Goal: Information Seeking & Learning: Understand process/instructions

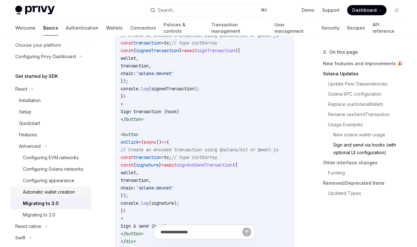
scroll to position [24, 0]
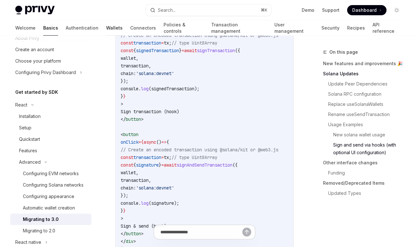
click at [106, 31] on link "Wallets" at bounding box center [114, 27] width 17 height 15
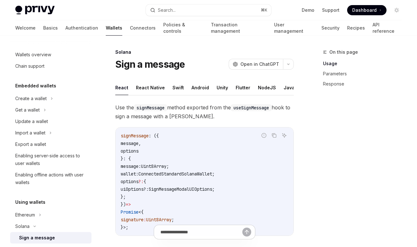
scroll to position [137, 0]
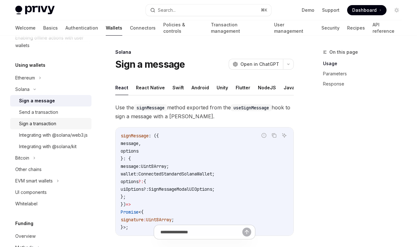
click at [49, 126] on div "Sign a transaction" at bounding box center [37, 124] width 37 height 8
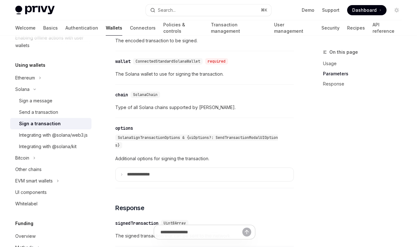
scroll to position [512, 0]
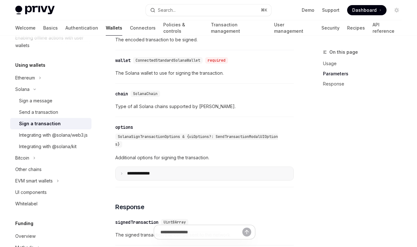
click at [220, 174] on summary "**** *********" at bounding box center [205, 173] width 178 height 13
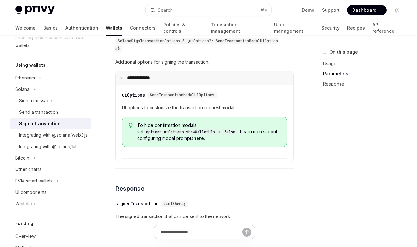
scroll to position [603, 0]
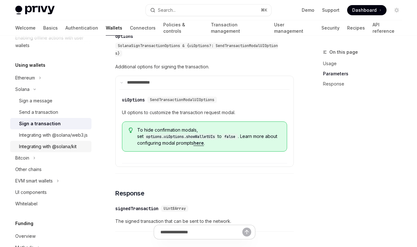
click at [41, 150] on div "Integrating with @solana/kit" at bounding box center [48, 147] width 58 height 8
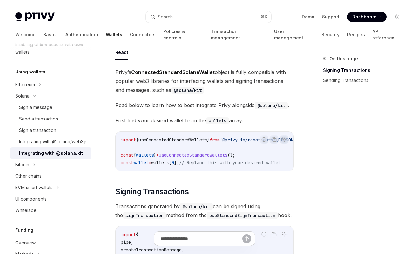
scroll to position [56, 0]
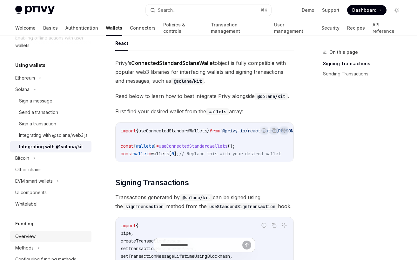
type textarea "*"
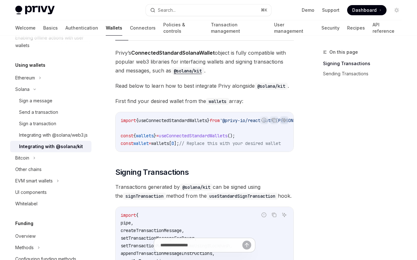
scroll to position [78, 0]
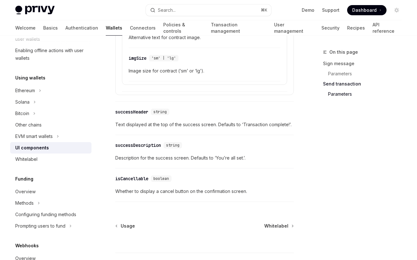
scroll to position [1152, 0]
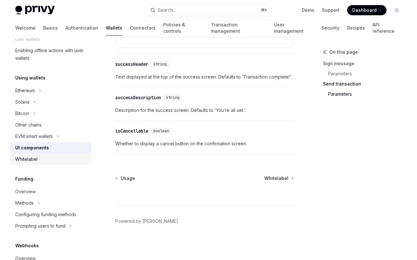
click at [39, 163] on link "Whitelabel" at bounding box center [50, 158] width 81 height 11
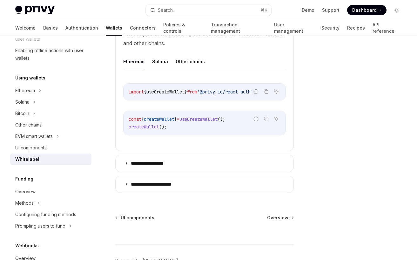
scroll to position [249, 0]
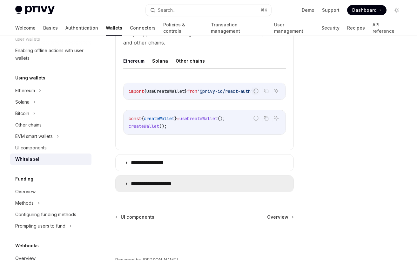
click at [142, 187] on summary "**********" at bounding box center [205, 183] width 178 height 17
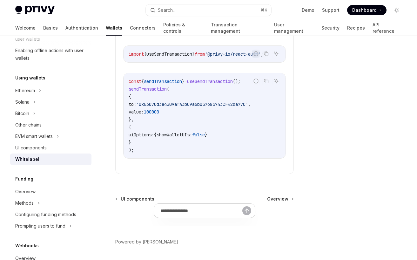
scroll to position [481, 0]
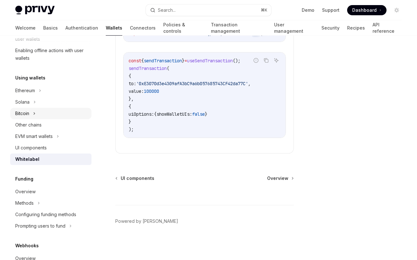
click at [32, 113] on div "Bitcoin" at bounding box center [50, 113] width 81 height 11
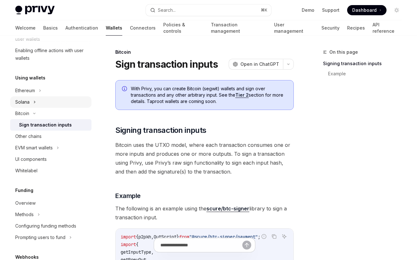
click at [28, 103] on div "Solana" at bounding box center [22, 102] width 14 height 8
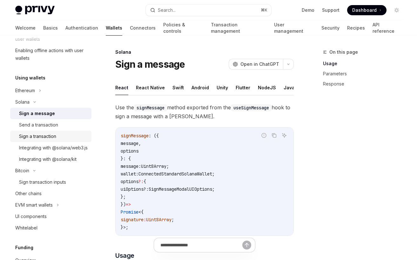
click at [51, 137] on div "Sign a transaction" at bounding box center [37, 137] width 37 height 8
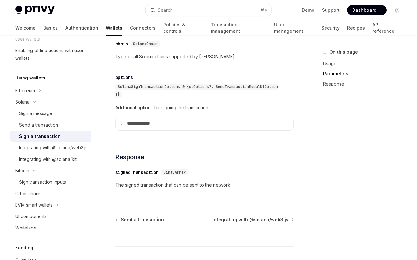
scroll to position [555, 0]
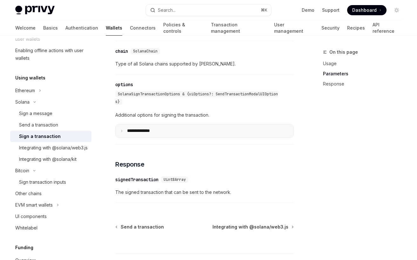
click at [154, 131] on p "**** *********" at bounding box center [143, 131] width 33 height 6
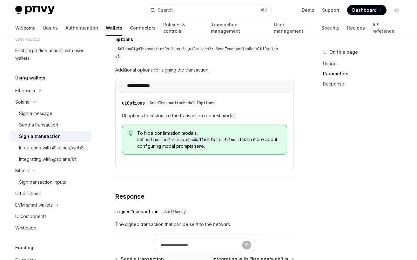
scroll to position [600, 0]
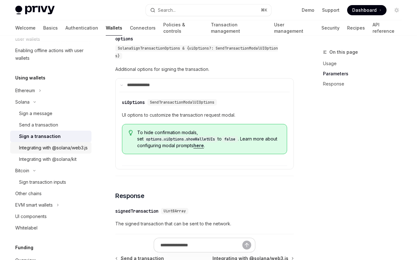
click at [54, 152] on div "Integrating with @solana/web3.js" at bounding box center [53, 148] width 69 height 8
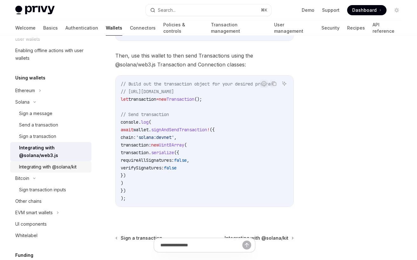
click at [54, 169] on div "Integrating with @solana/kit" at bounding box center [48, 167] width 58 height 8
type textarea "*"
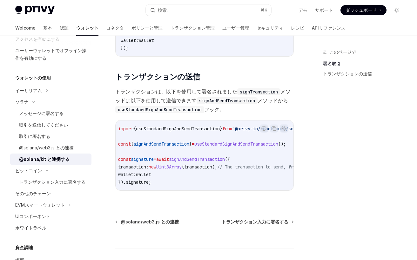
scroll to position [0, 3]
drag, startPoint x: 197, startPoint y: 167, endPoint x: 159, endPoint y: 166, distance: 38.2
click at [159, 166] on span "transaction: new Uint8Array ( transaction ), // The transaction to send, from t…" at bounding box center [235, 167] width 234 height 6
copy span "new Uint8Array ("
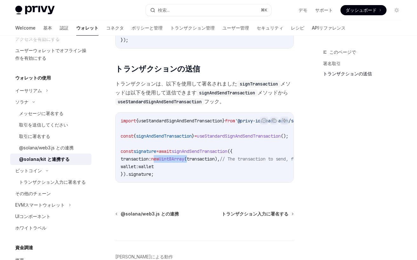
scroll to position [570, 0]
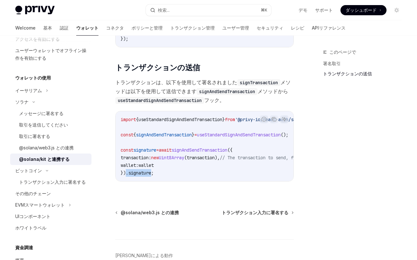
drag, startPoint x: 126, startPoint y: 175, endPoint x: 153, endPoint y: 173, distance: 27.1
click at [153, 173] on span "}). signature ;" at bounding box center [137, 173] width 33 height 6
copy span ". signature"
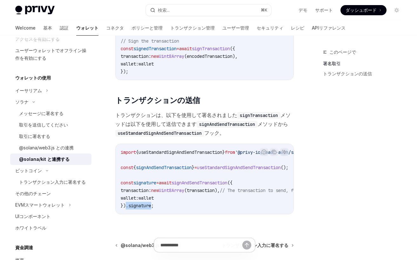
scroll to position [537, 0]
click at [57, 134] on div "取引に署名する" at bounding box center [53, 137] width 69 height 8
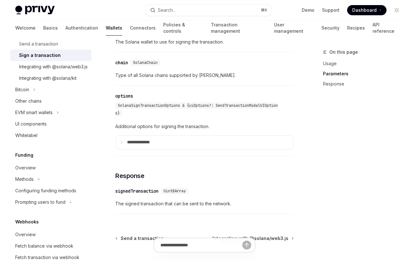
scroll to position [539, 0]
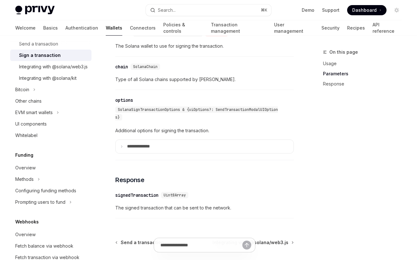
click at [135, 139] on div "Additional options for signing the transaction. **** ********* ​ uiOptions Send…" at bounding box center [204, 140] width 179 height 27
click at [135, 144] on summary "**** *********" at bounding box center [205, 146] width 178 height 13
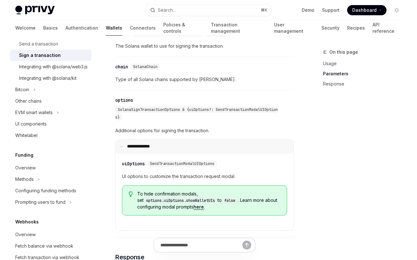
click at [135, 144] on summary "**** *********" at bounding box center [205, 146] width 178 height 13
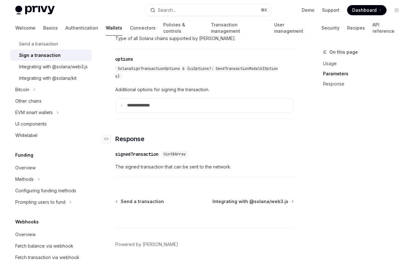
scroll to position [550, 0]
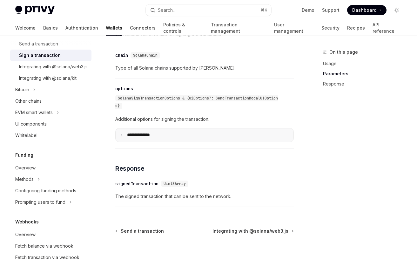
click at [146, 139] on summary "**** *********" at bounding box center [205, 134] width 178 height 13
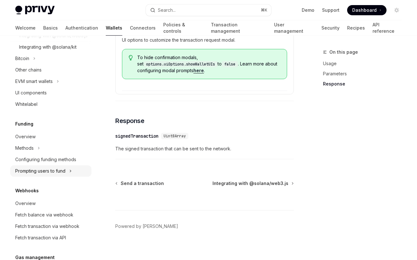
scroll to position [223, 0]
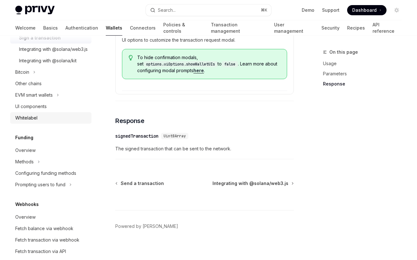
click at [46, 124] on link "Whitelabel" at bounding box center [50, 117] width 81 height 11
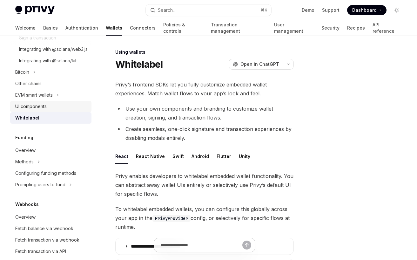
click at [40, 110] on div "UI components" at bounding box center [30, 107] width 31 height 8
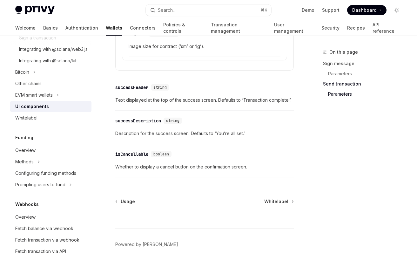
scroll to position [1131, 0]
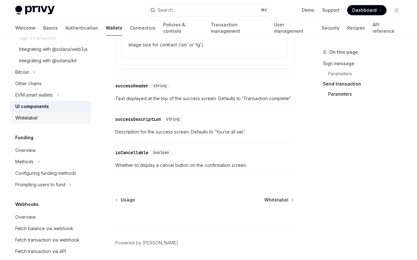
click at [64, 122] on div "Whitelabel" at bounding box center [51, 118] width 72 height 8
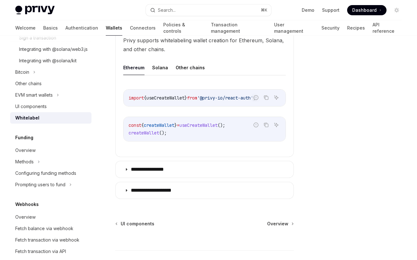
scroll to position [243, 0]
click at [158, 71] on button "Solana" at bounding box center [160, 66] width 16 height 15
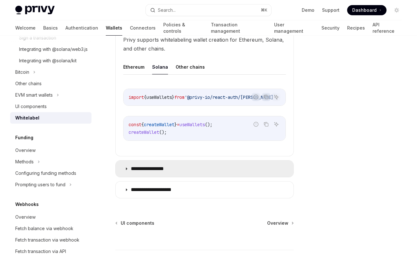
click at [170, 171] on p "**********" at bounding box center [154, 169] width 46 height 6
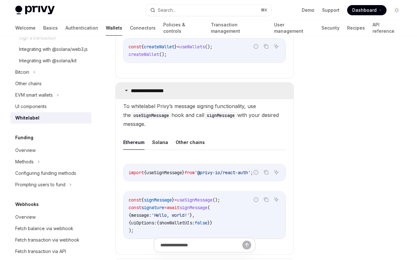
scroll to position [326, 0]
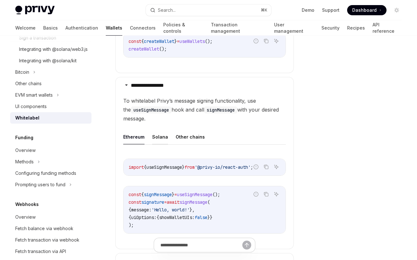
click at [159, 136] on button "Solana" at bounding box center [160, 136] width 16 height 15
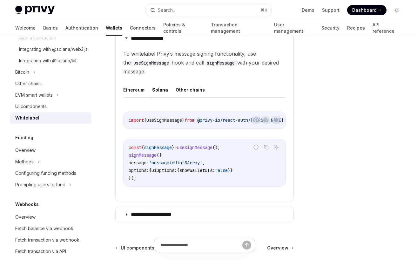
scroll to position [378, 0]
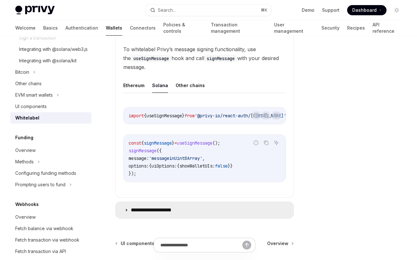
click at [167, 205] on summary "**********" at bounding box center [205, 210] width 178 height 17
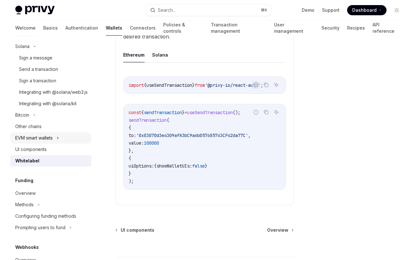
scroll to position [154, 0]
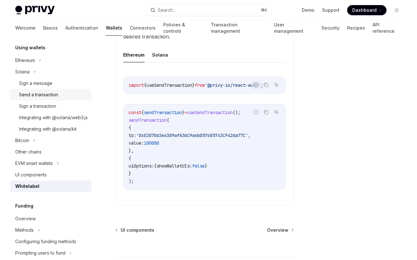
click at [61, 91] on div "Send a transaction" at bounding box center [53, 95] width 69 height 8
type textarea "*"
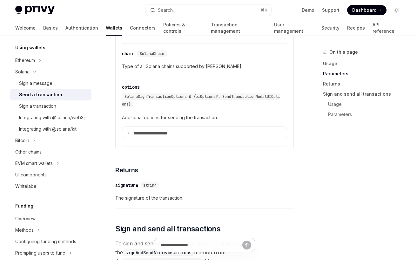
scroll to position [789, 0]
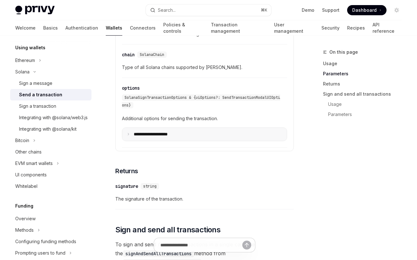
click at [166, 135] on p "**********" at bounding box center [156, 135] width 44 height 6
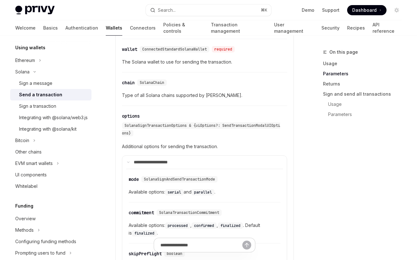
scroll to position [803, 0]
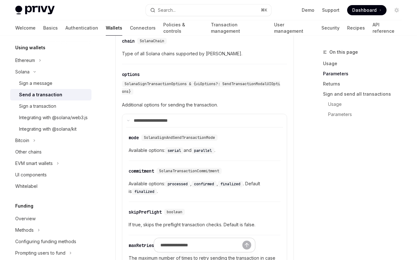
click at [211, 152] on code "parallel" at bounding box center [203, 150] width 23 height 6
copy span "parallel"
drag, startPoint x: 149, startPoint y: 166, endPoint x: 155, endPoint y: 171, distance: 8.1
click at [155, 171] on div "​ commitment SolanaTransactionCommitment Available options: processed , confirm…" at bounding box center [205, 183] width 152 height 38
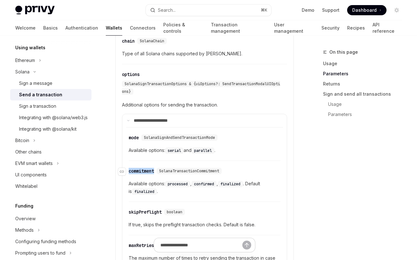
copy div "commitment"
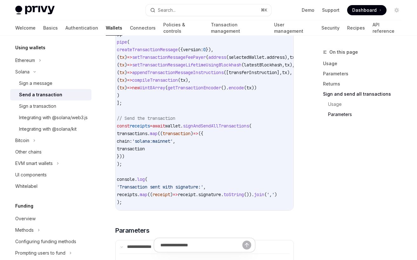
scroll to position [0, 0]
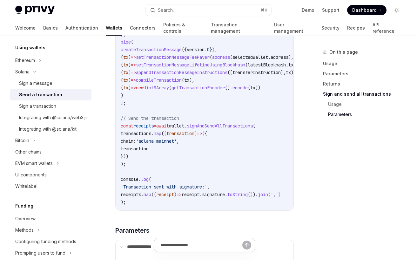
click at [242, 124] on span "signAndSendAllTransactions" at bounding box center [220, 126] width 66 height 6
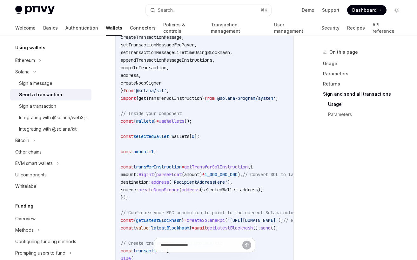
scroll to position [1382, 0]
